Goal: Find specific page/section

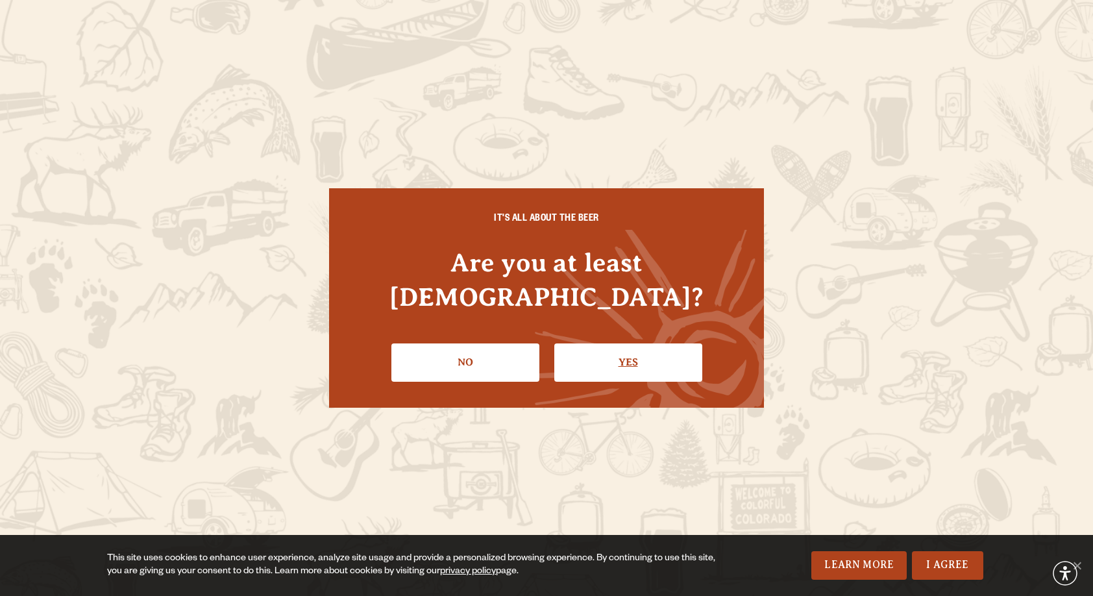
click at [599, 343] on link "Yes" at bounding box center [628, 362] width 148 height 38
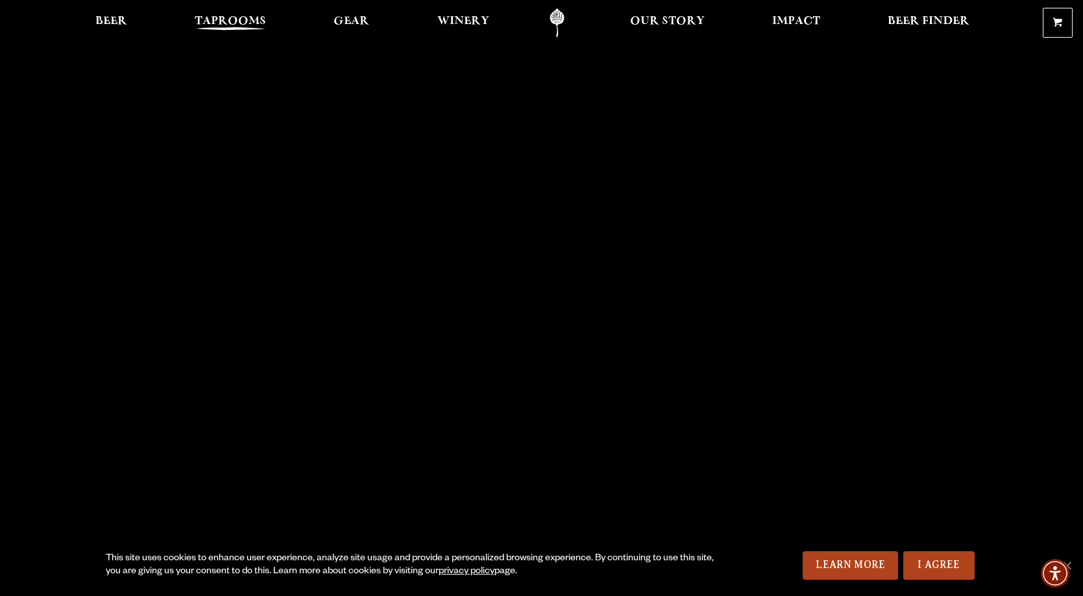
click at [233, 25] on span "Taprooms" at bounding box center [230, 21] width 71 height 10
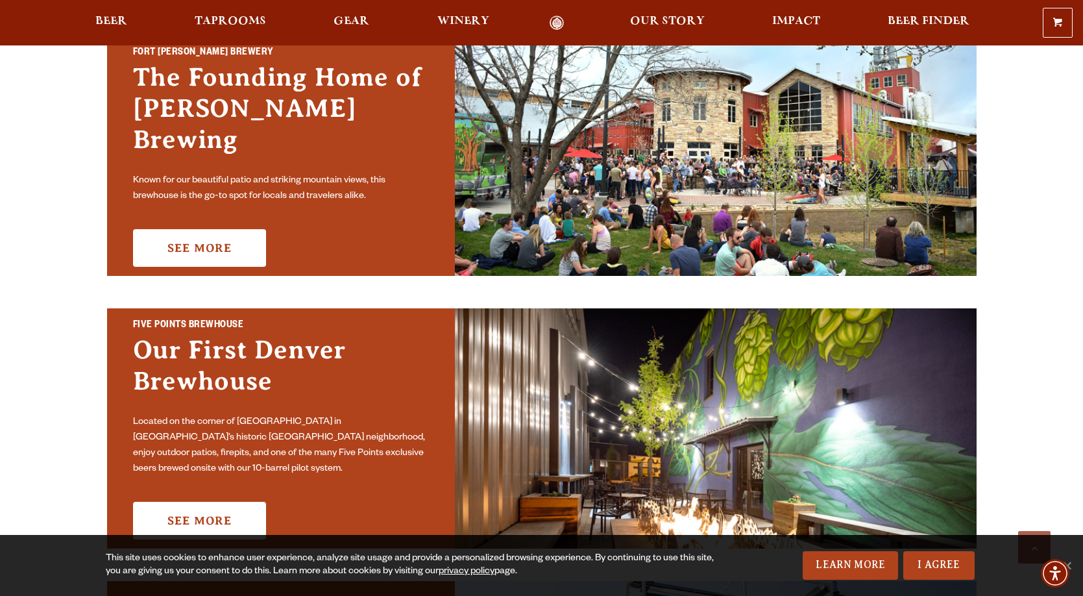
scroll to position [324, 0]
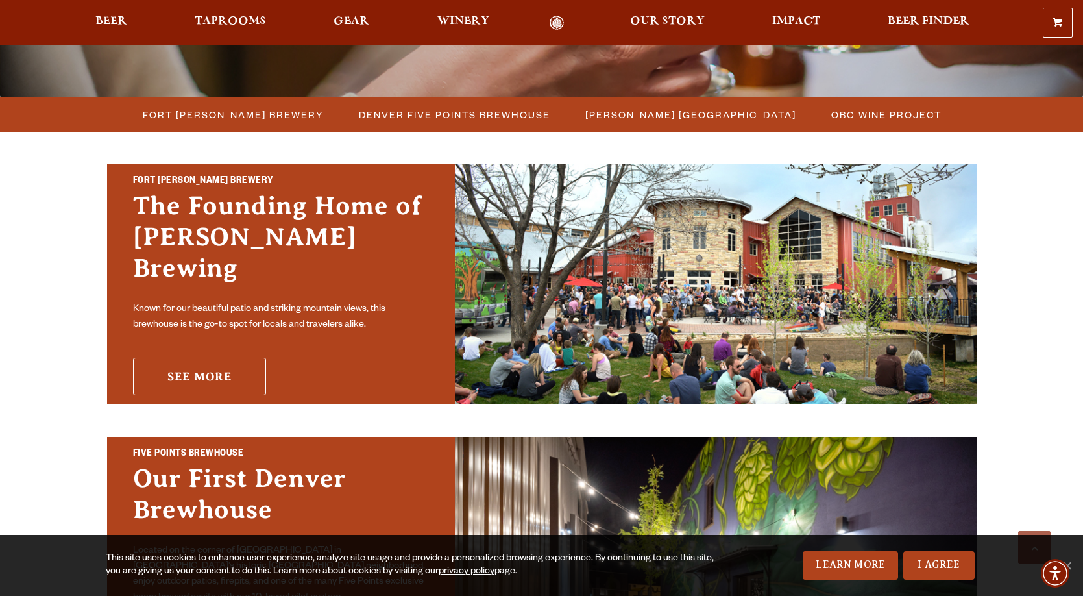
click at [224, 361] on link "See More" at bounding box center [199, 377] width 133 height 38
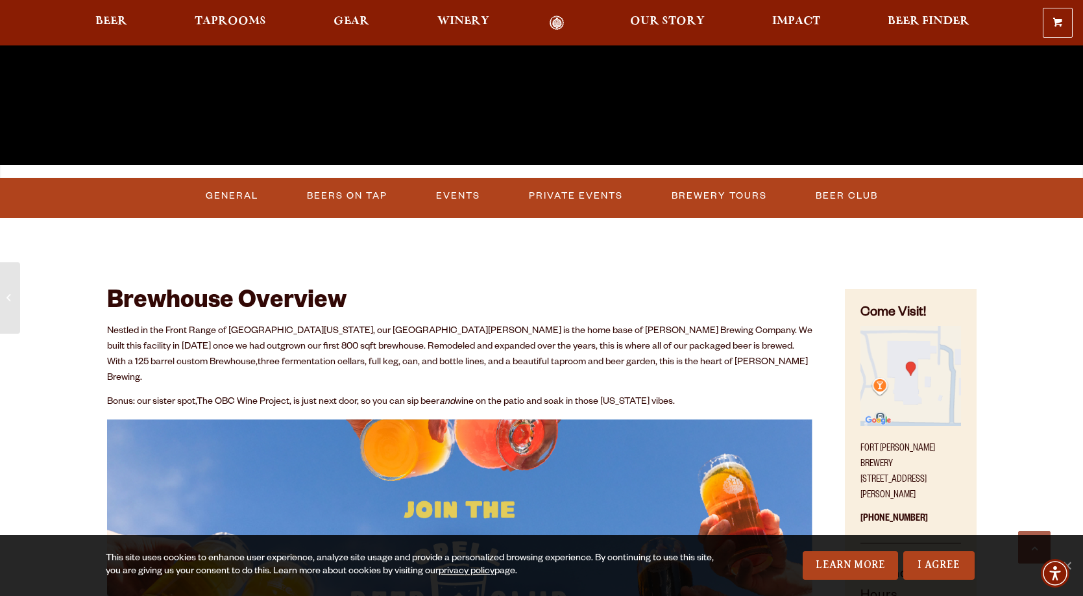
scroll to position [454, 0]
